Goal: Task Accomplishment & Management: Use online tool/utility

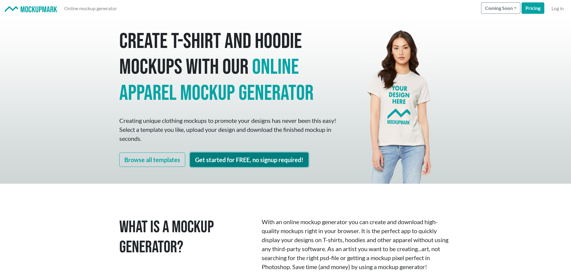
click at [270, 160] on link "Get started for FREE, no signup required!" at bounding box center [249, 159] width 118 height 14
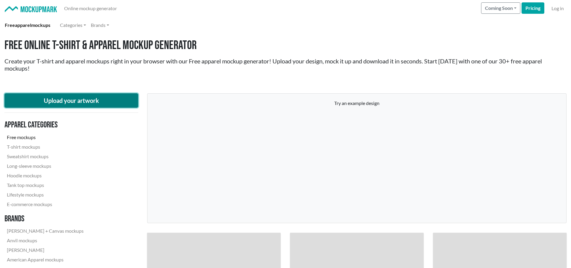
click at [93, 97] on button "Upload your artwork" at bounding box center [71, 100] width 134 height 14
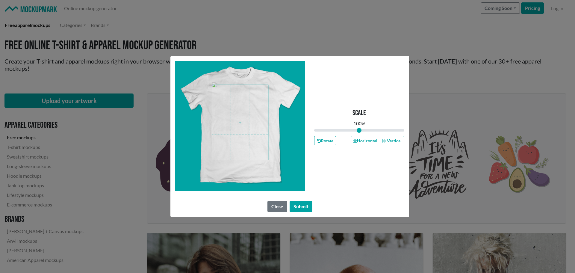
click at [243, 111] on span at bounding box center [240, 122] width 56 height 75
click at [364, 141] on button "Horizontal" at bounding box center [365, 140] width 29 height 9
click at [301, 206] on button "Submit" at bounding box center [301, 206] width 23 height 11
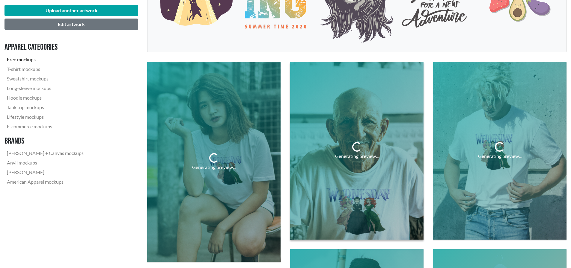
scroll to position [180, 0]
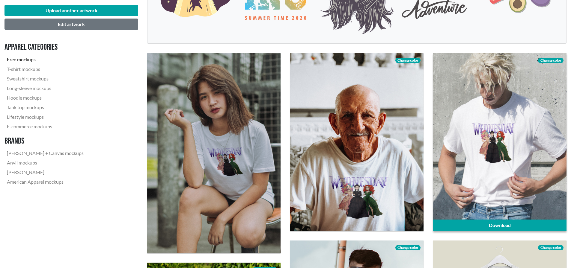
click at [552, 59] on span "Change color" at bounding box center [550, 60] width 25 height 5
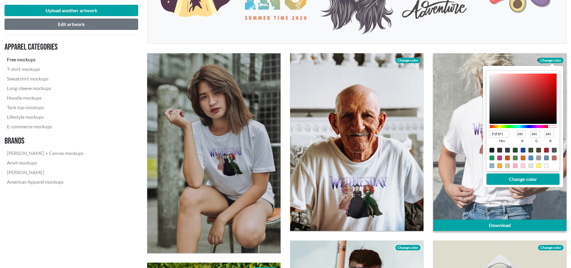
click at [489, 149] on div at bounding box center [491, 150] width 5 height 5
type input "1F1F1F"
type input "31"
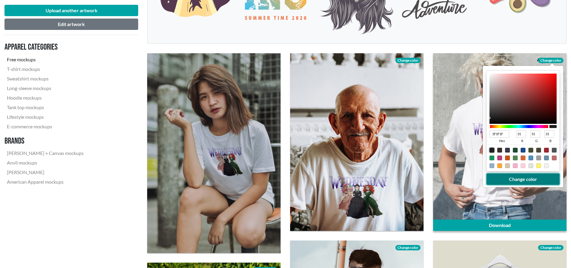
click at [517, 179] on button "Change color" at bounding box center [522, 179] width 73 height 11
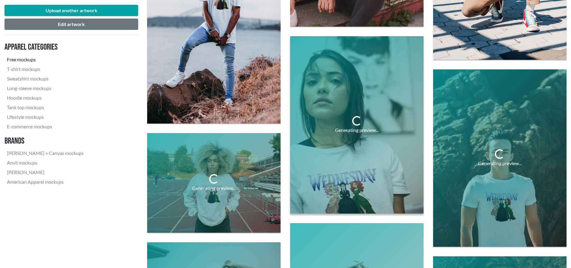
scroll to position [869, 0]
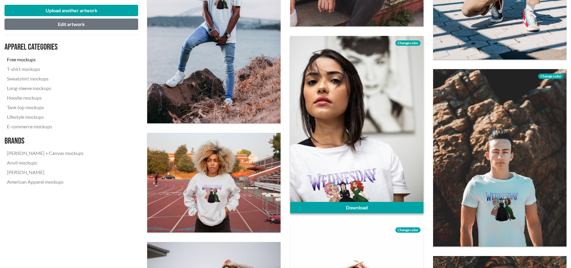
click at [411, 43] on span "Change color" at bounding box center [407, 42] width 25 height 5
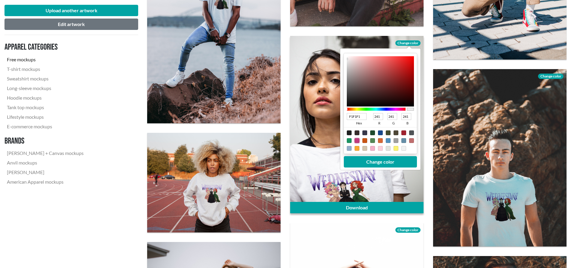
click at [356, 139] on div at bounding box center [356, 140] width 5 height 5
type input "C13C7E"
type input "193"
type input "60"
type input "126"
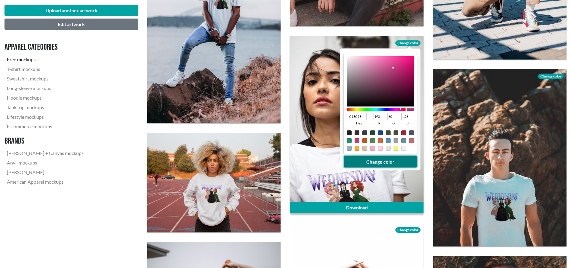
click at [384, 163] on button "Change color" at bounding box center [380, 161] width 73 height 11
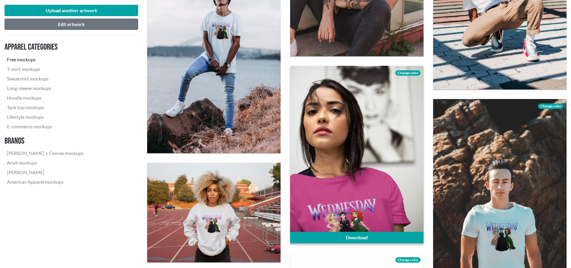
scroll to position [779, 0]
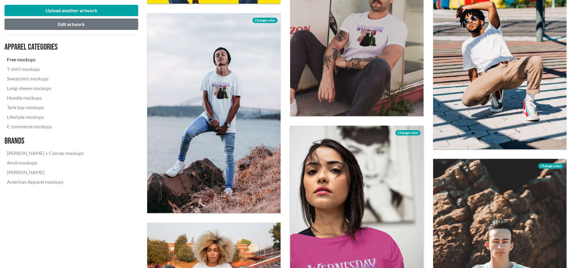
click at [409, 132] on span "Change color" at bounding box center [407, 132] width 25 height 5
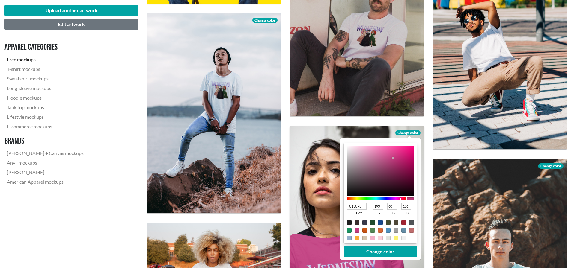
click at [356, 223] on div at bounding box center [356, 222] width 5 height 5
type input "372D2C"
type input "55"
type input "45"
type input "44"
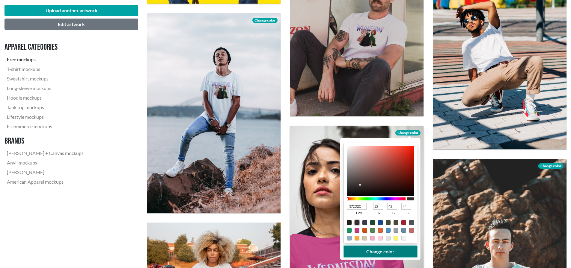
click at [384, 249] on button "Change color" at bounding box center [380, 251] width 73 height 11
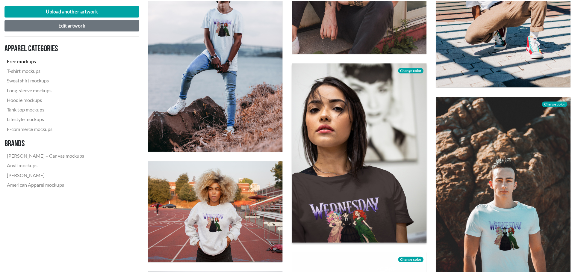
scroll to position [869, 0]
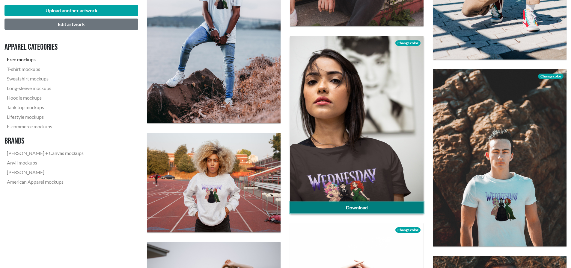
click at [362, 209] on link "Download" at bounding box center [356, 207] width 133 height 11
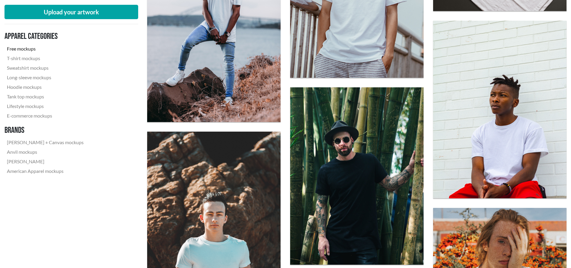
scroll to position [659, 0]
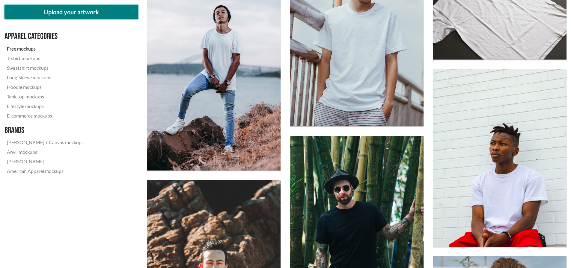
click at [60, 14] on button "Upload your artwork" at bounding box center [71, 12] width 134 height 14
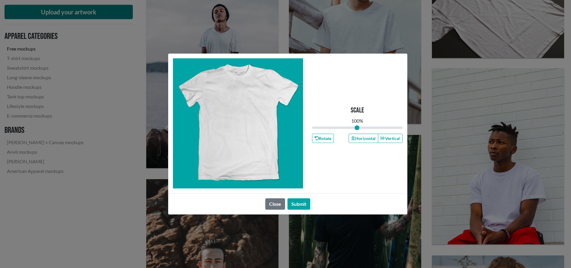
type input "1"
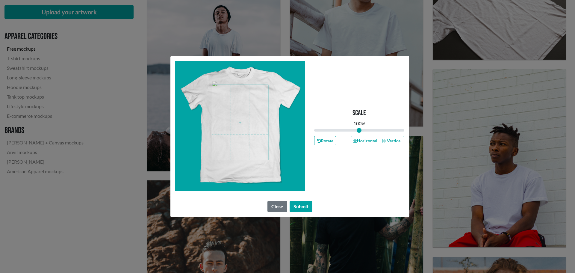
click at [240, 113] on span at bounding box center [240, 122] width 56 height 75
click at [362, 140] on button "Horizontal" at bounding box center [365, 140] width 29 height 9
drag, startPoint x: 302, startPoint y: 207, endPoint x: 383, endPoint y: 167, distance: 90.6
click at [302, 207] on button "Submit" at bounding box center [301, 206] width 23 height 11
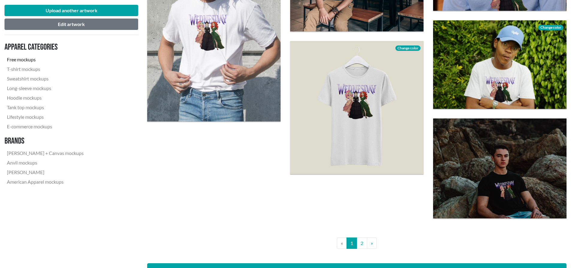
scroll to position [1408, 0]
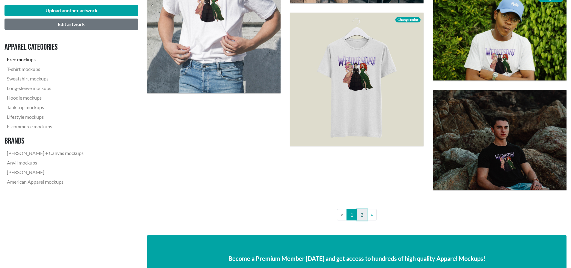
click at [361, 214] on link "2" at bounding box center [361, 214] width 10 height 11
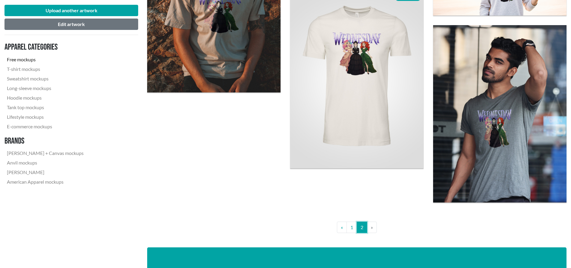
scroll to position [719, 0]
